Goal: Task Accomplishment & Management: Manage account settings

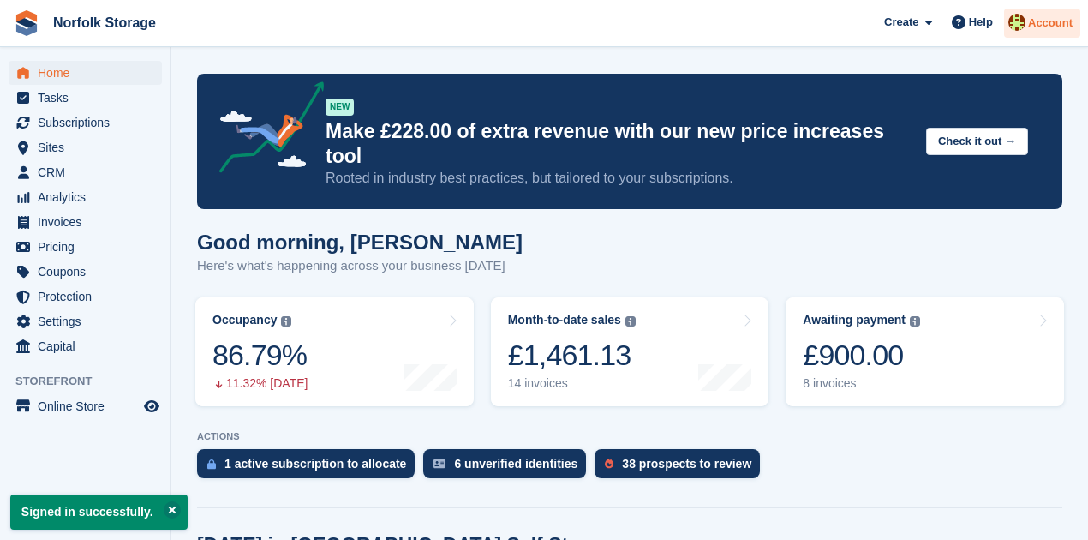
click at [1035, 19] on span "Account" at bounding box center [1050, 23] width 45 height 17
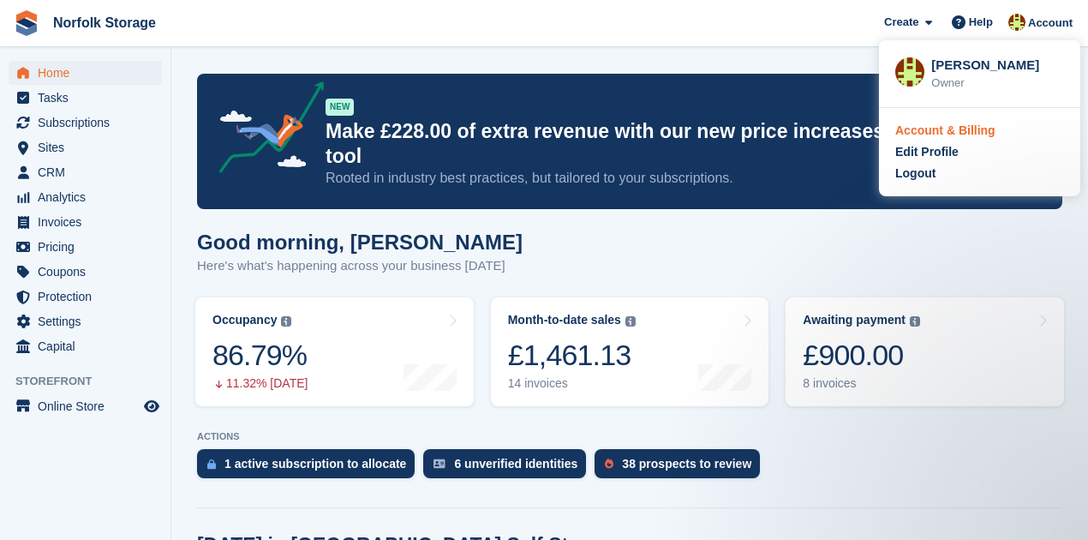
click at [958, 128] on div "Account & Billing" at bounding box center [945, 131] width 100 height 18
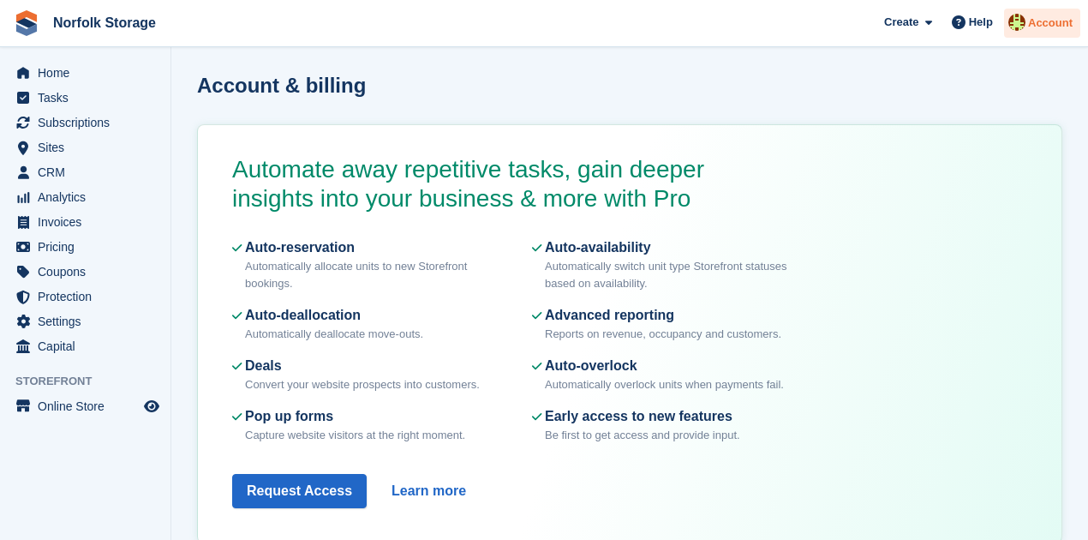
click at [1057, 22] on span "Account" at bounding box center [1050, 23] width 45 height 17
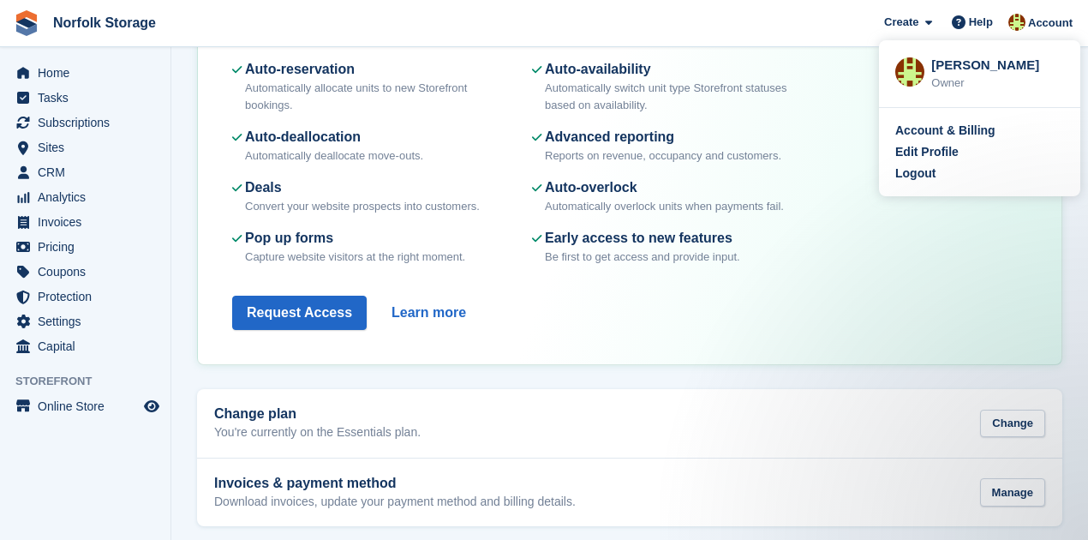
scroll to position [189, 0]
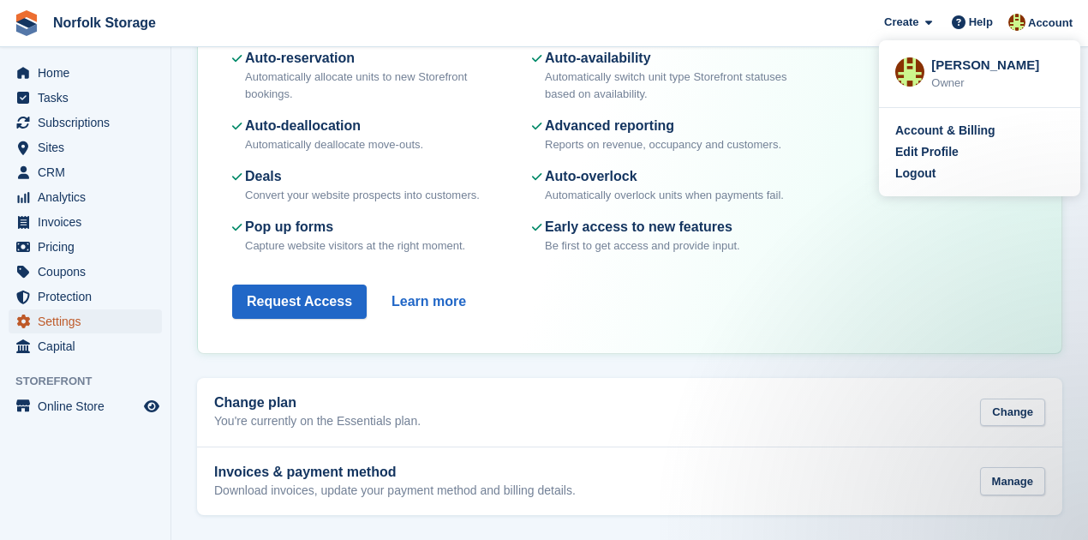
click at [72, 324] on span "Settings" at bounding box center [89, 321] width 103 height 24
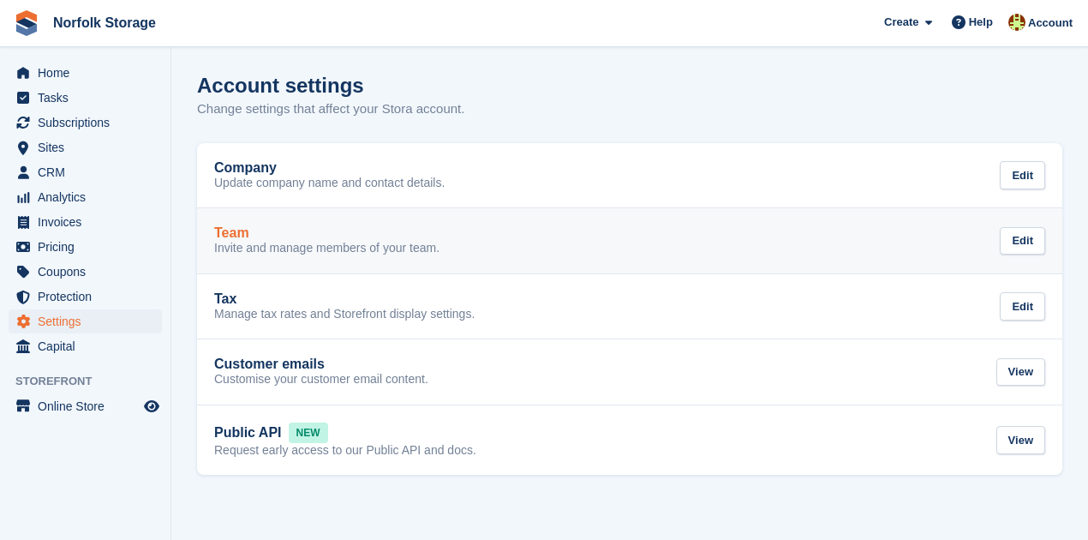
click at [360, 248] on p "Invite and manage members of your team." at bounding box center [326, 248] width 225 height 15
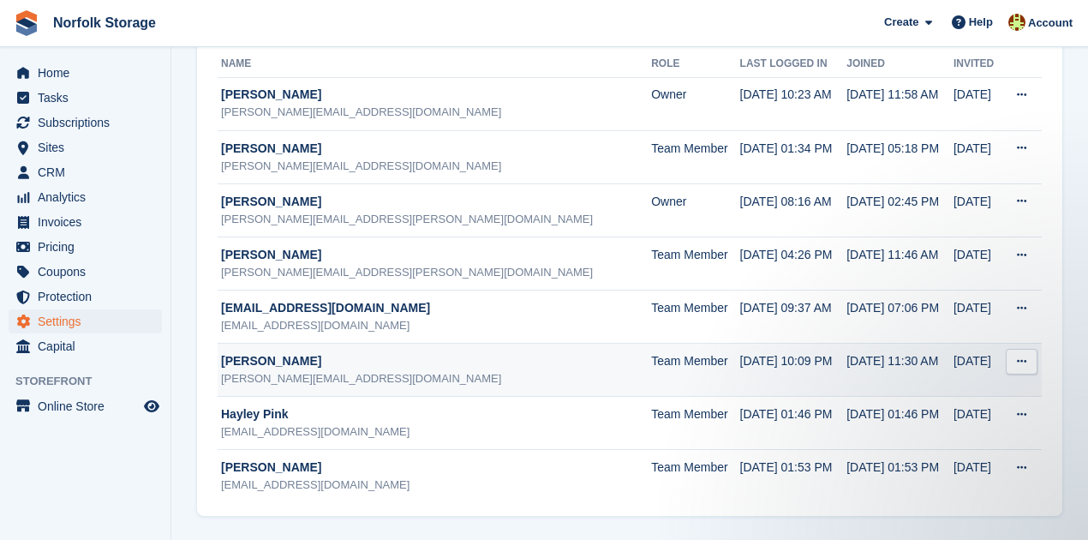
click at [1026, 361] on icon at bounding box center [1021, 360] width 9 height 11
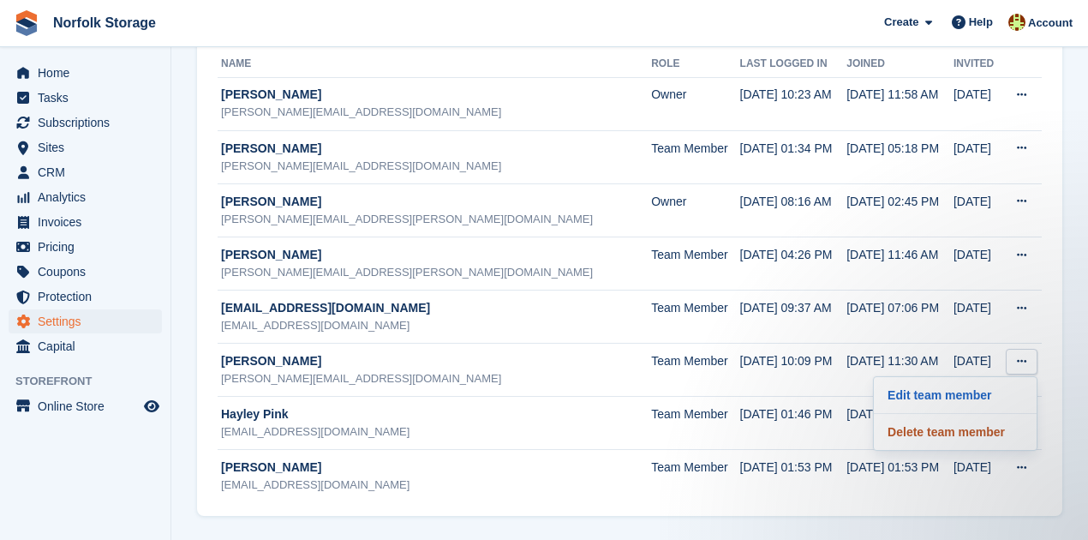
drag, startPoint x: 923, startPoint y: 429, endPoint x: 595, endPoint y: 60, distance: 493.9
click at [923, 429] on p "Delete team member" at bounding box center [955, 432] width 149 height 22
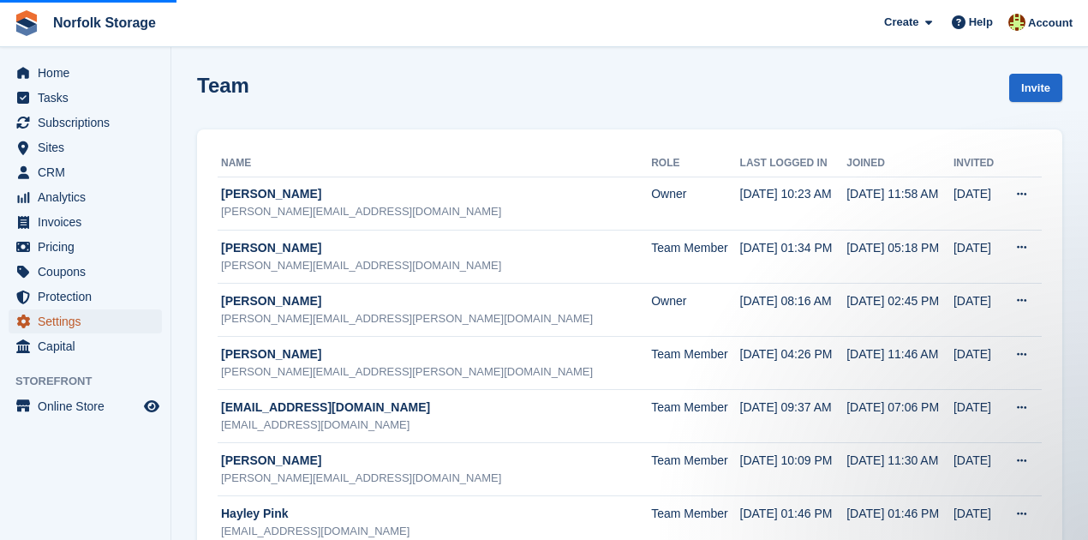
click at [77, 332] on span "Settings" at bounding box center [89, 321] width 103 height 24
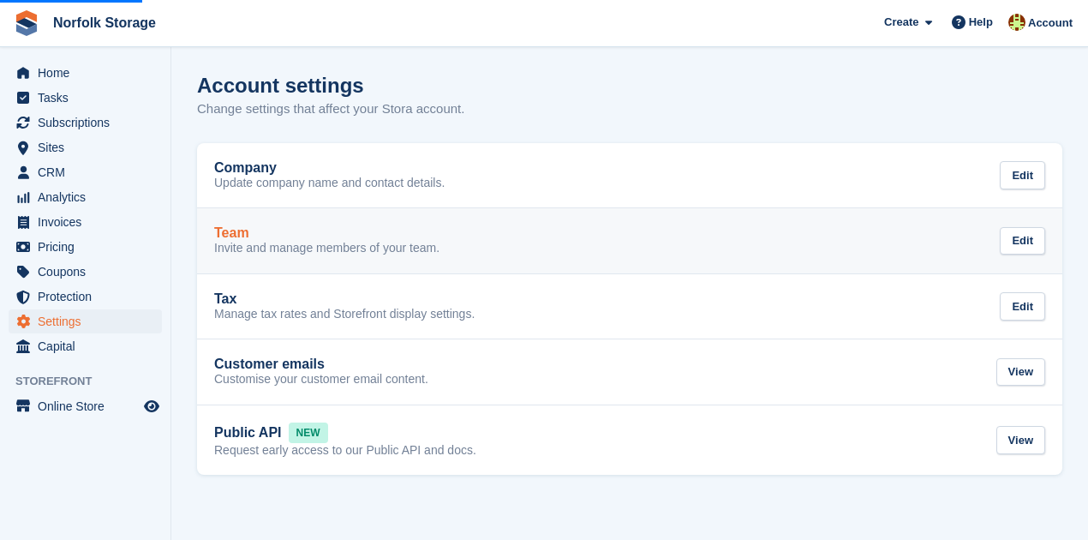
click at [358, 242] on p "Invite and manage members of your team." at bounding box center [326, 248] width 225 height 15
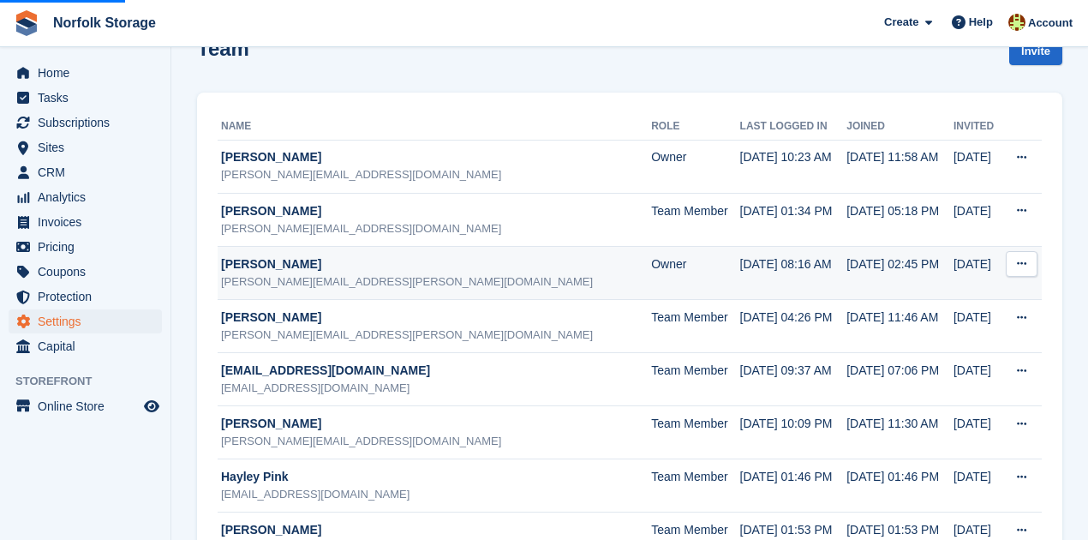
scroll to position [57, 0]
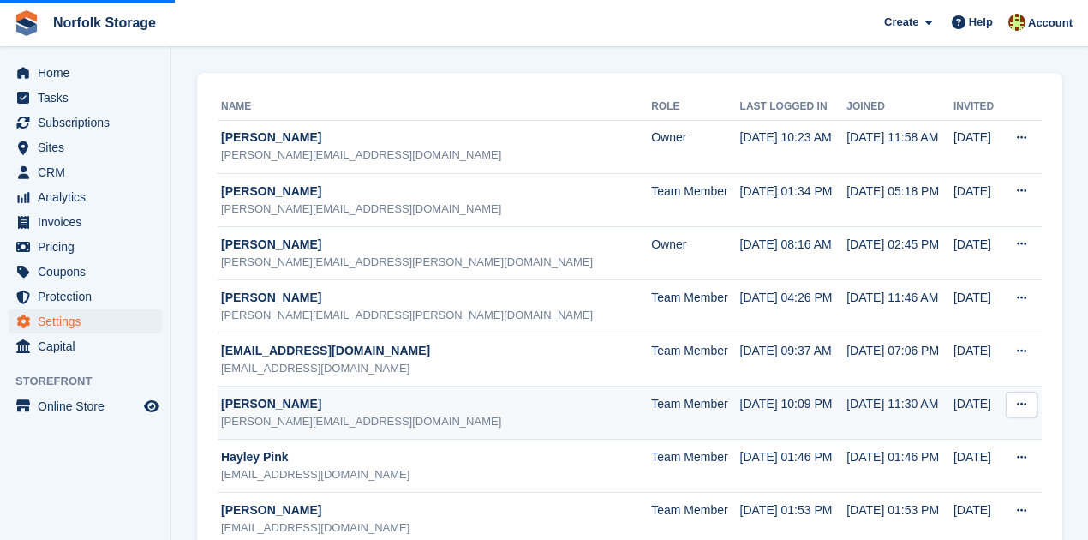
click at [1036, 401] on button at bounding box center [1022, 404] width 32 height 26
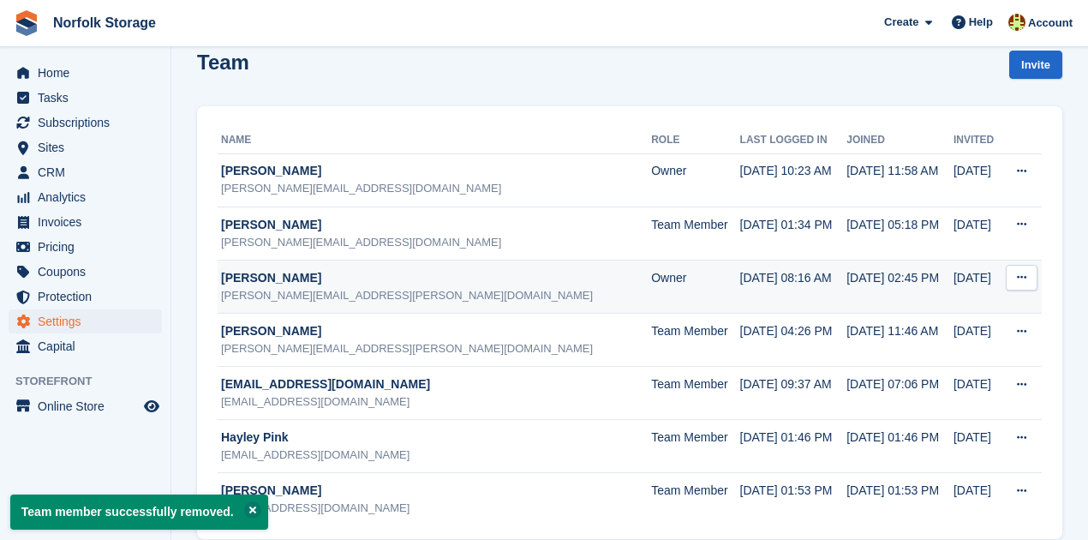
scroll to position [46, 0]
